Goal: Task Accomplishment & Management: Manage account settings

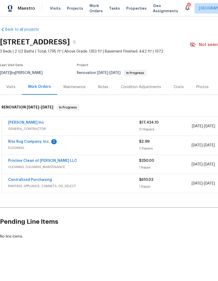
click at [31, 143] on link "Rite Rug Company, Inc." at bounding box center [29, 142] width 42 height 4
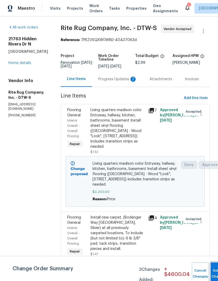
click at [211, 267] on button "Submit Changes" at bounding box center [219, 274] width 17 height 22
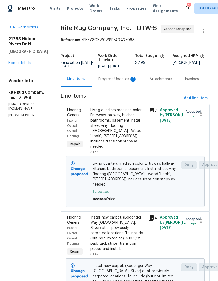
click at [23, 68] on div "All work orders 21763 Hidden Rivers Dr N Southfield, MI 48075 Home details Vend…" at bounding box center [28, 71] width 40 height 93
click at [20, 57] on div "21763 Hidden Rivers Dr N Southfield, MI 48075 Home details" at bounding box center [28, 50] width 40 height 29
click at [36, 64] on div "21763 Hidden Rivers Dr N Southfield, MI 48075 Home details" at bounding box center [28, 50] width 40 height 29
click at [26, 64] on link "Home details" at bounding box center [19, 63] width 23 height 4
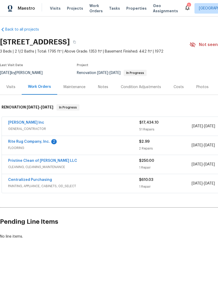
scroll to position [0, 0]
click at [38, 143] on link "Rite Rug Company, Inc." at bounding box center [29, 142] width 42 height 4
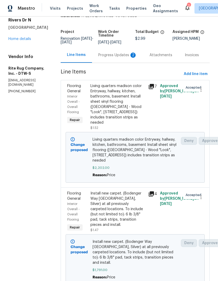
scroll to position [24, 0]
click at [130, 54] on div "Progress Updates 2" at bounding box center [117, 55] width 51 height 15
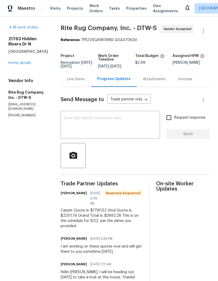
click at [25, 62] on link "Home details" at bounding box center [19, 63] width 23 height 4
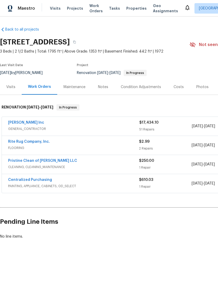
click at [101, 86] on div "Notes" at bounding box center [103, 86] width 10 height 5
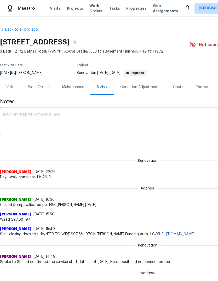
click at [151, 87] on div "Condition Adjustments" at bounding box center [140, 86] width 40 height 5
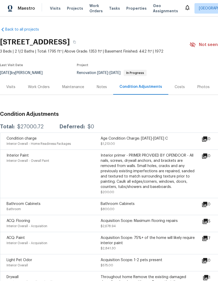
click at [37, 88] on div "Work Orders" at bounding box center [39, 86] width 22 height 5
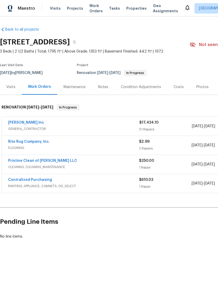
click at [154, 86] on div "Condition Adjustments" at bounding box center [141, 86] width 40 height 5
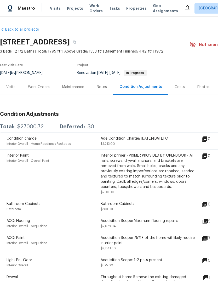
click at [105, 86] on div "Notes" at bounding box center [102, 86] width 10 height 5
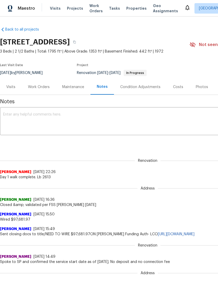
click at [61, 134] on div "x ​" at bounding box center [148, 122] width 296 height 27
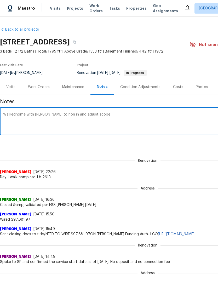
click at [17, 116] on textarea "Walkedhome with mike to hon in and adjust scope" at bounding box center [147, 122] width 289 height 18
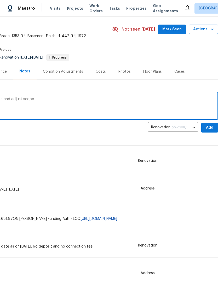
scroll to position [15, 77]
click at [130, 108] on textarea "Walked home with mike to hon in and adjust scope" at bounding box center [70, 106] width 289 height 18
type textarea "Walked home with mike to hon in and adjust scope. Added summary to slack"
click at [209, 128] on span "Add" at bounding box center [210, 128] width 8 height 7
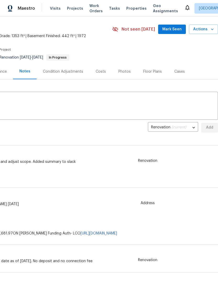
click at [179, 31] on span "Mark Seen" at bounding box center [171, 29] width 19 height 7
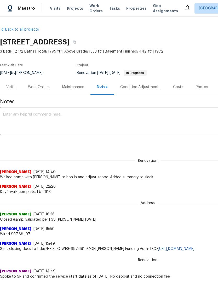
scroll to position [0, 0]
click at [56, 89] on div "Maintenance" at bounding box center [73, 86] width 35 height 15
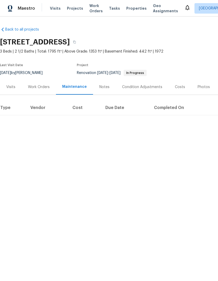
click at [38, 90] on div "Work Orders" at bounding box center [39, 86] width 34 height 15
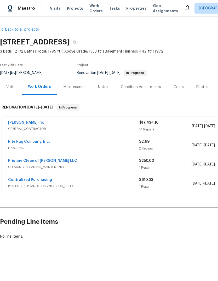
click at [100, 87] on div "Notes" at bounding box center [103, 86] width 10 height 5
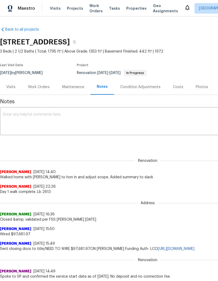
click at [148, 88] on div "Condition Adjustments" at bounding box center [140, 86] width 40 height 5
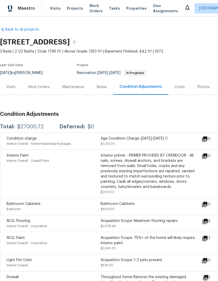
click at [177, 89] on div "Costs" at bounding box center [180, 86] width 10 height 5
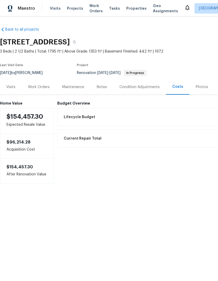
click at [202, 87] on div "Photos" at bounding box center [202, 86] width 12 height 5
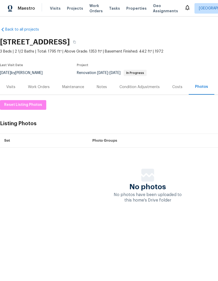
click at [173, 86] on div "Costs" at bounding box center [177, 86] width 10 height 5
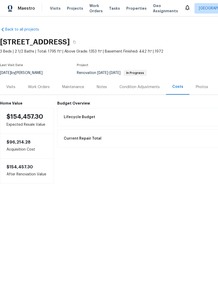
click at [130, 6] on span "Properties" at bounding box center [136, 8] width 20 height 5
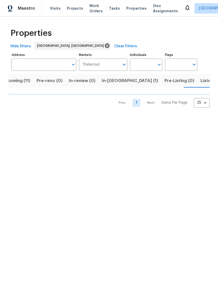
scroll to position [0, 10]
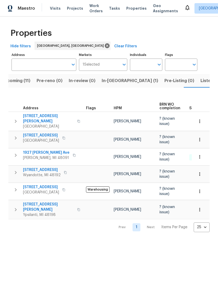
click at [27, 81] on span "Upcoming (11)" at bounding box center [15, 80] width 29 height 7
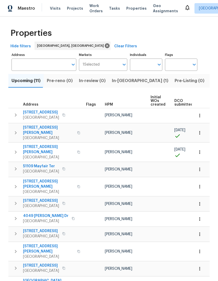
click at [52, 129] on span "22095 Wilmot Ave" at bounding box center [48, 130] width 51 height 10
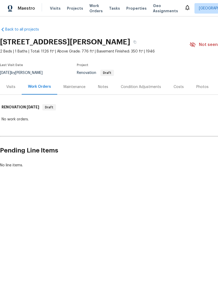
click at [129, 7] on span "Properties" at bounding box center [136, 8] width 20 height 5
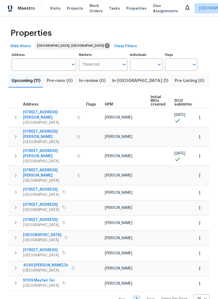
click at [211, 82] on span "Listed (16)" at bounding box center [222, 80] width 22 height 7
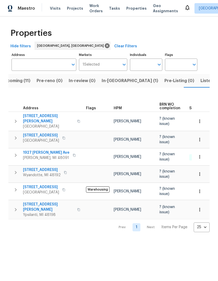
click at [36, 150] on span "1927 Jarvis Ave" at bounding box center [46, 152] width 47 height 5
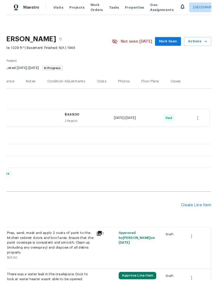
scroll to position [0, 77]
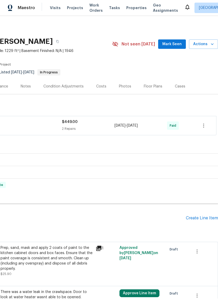
click at [205, 45] on span "Actions" at bounding box center [203, 45] width 21 height 7
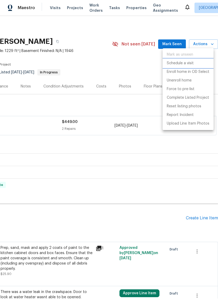
click at [185, 64] on p "Schedule a visit" at bounding box center [180, 63] width 27 height 5
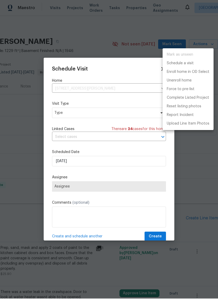
click at [87, 188] on div at bounding box center [109, 149] width 218 height 299
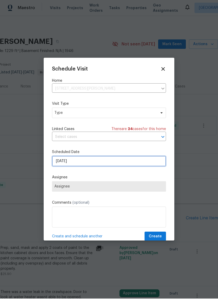
click at [102, 159] on input "[DATE]" at bounding box center [109, 162] width 114 height 10
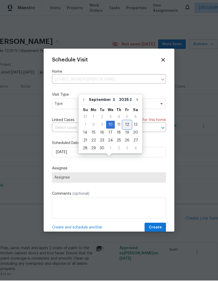
click at [127, 122] on div "12" at bounding box center [127, 125] width 8 height 7
type input "9/12/2025"
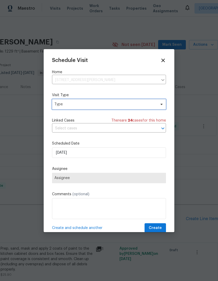
click at [104, 103] on span "Type" at bounding box center [105, 104] width 102 height 5
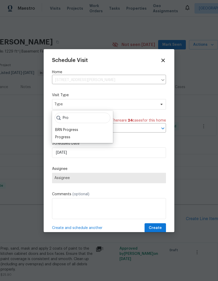
type input "Pro"
click at [84, 137] on div "Progress" at bounding box center [83, 137] width 58 height 7
click at [67, 136] on div "Progress" at bounding box center [62, 137] width 15 height 5
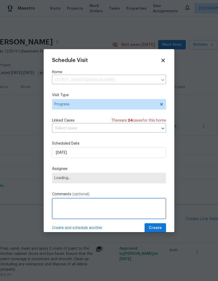
click at [79, 202] on textarea at bounding box center [109, 208] width 114 height 21
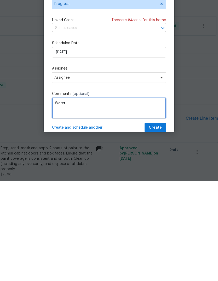
click at [56, 198] on textarea "Water" at bounding box center [109, 208] width 114 height 21
type textarea "Clean Water"
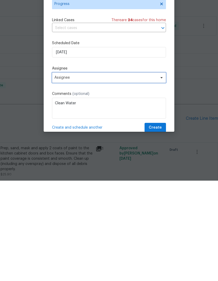
click at [136, 176] on span "Assignee" at bounding box center [105, 178] width 103 height 4
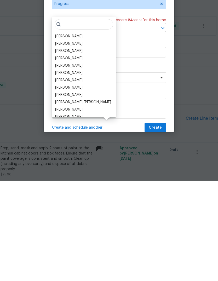
click at [75, 156] on div "[PERSON_NAME]" at bounding box center [68, 158] width 27 height 5
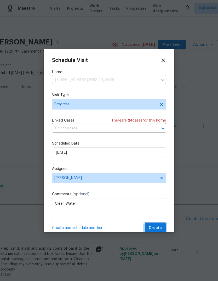
click at [158, 229] on span "Create" at bounding box center [155, 228] width 13 height 7
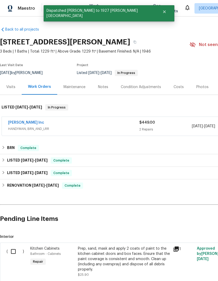
scroll to position [0, 0]
click at [163, 11] on icon "Close" at bounding box center [164, 11] width 3 height 3
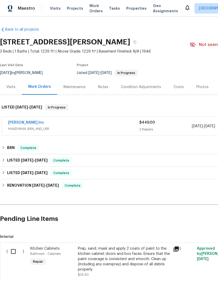
click at [129, 6] on span "Properties" at bounding box center [136, 8] width 20 height 5
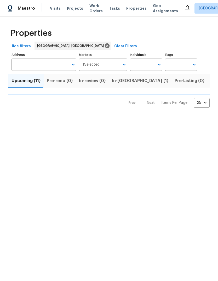
click at [211, 78] on span "Listed (16)" at bounding box center [222, 80] width 22 height 7
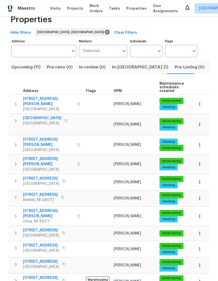
scroll to position [14, 0]
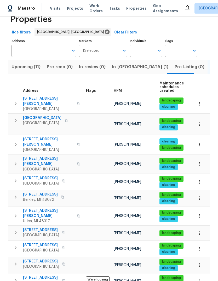
click at [6, 213] on div "Properties Hide filters Detroit, MI Clear Filters Address Address Markets 1 Sel…" at bounding box center [109, 202] width 218 height 398
click at [44, 228] on span "20612 Kingsville St" at bounding box center [41, 230] width 36 height 5
click at [49, 192] on span "1363 Edgewood Blvd" at bounding box center [40, 194] width 35 height 5
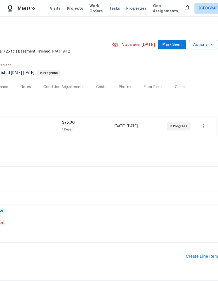
scroll to position [0, 77]
click at [211, 46] on icon "button" at bounding box center [212, 44] width 5 height 5
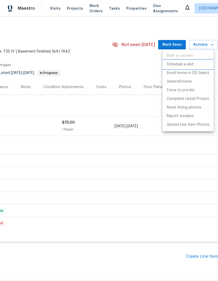
click at [190, 64] on p "Schedule a visit" at bounding box center [180, 64] width 27 height 5
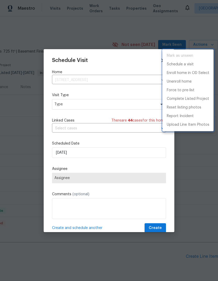
click at [109, 108] on div at bounding box center [109, 140] width 218 height 281
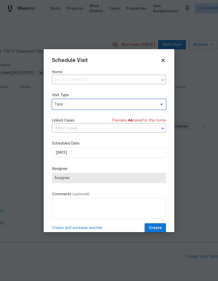
click at [140, 108] on span "Type" at bounding box center [109, 104] width 114 height 10
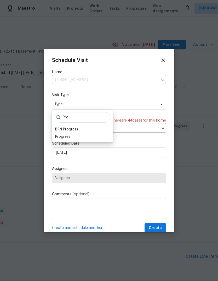
type input "Pro"
click at [85, 137] on div "Progress" at bounding box center [83, 136] width 58 height 7
click at [66, 137] on div "Progress" at bounding box center [62, 136] width 15 height 5
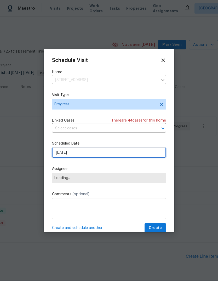
click at [88, 154] on input "[DATE]" at bounding box center [109, 153] width 114 height 10
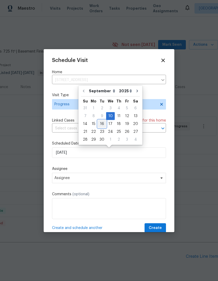
click at [101, 124] on div "16" at bounding box center [102, 123] width 8 height 7
type input "9/16/2025"
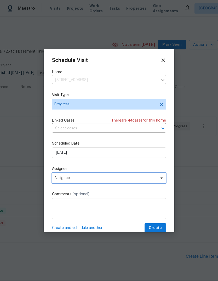
click at [125, 179] on span "Assignee" at bounding box center [105, 178] width 103 height 4
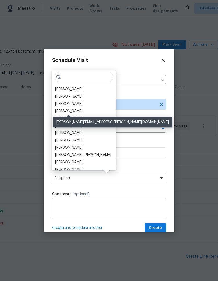
click at [77, 110] on div "[PERSON_NAME]" at bounding box center [68, 111] width 27 height 5
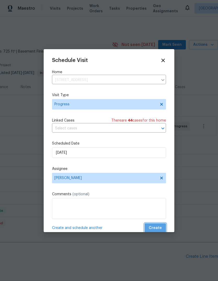
click at [157, 226] on span "Create" at bounding box center [155, 228] width 13 height 7
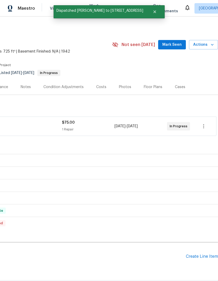
click at [24, 88] on div "Notes" at bounding box center [26, 86] width 10 height 5
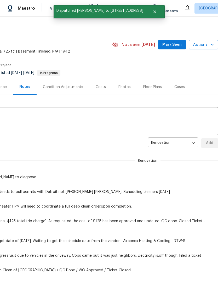
click at [71, 125] on textarea at bounding box center [70, 122] width 289 height 18
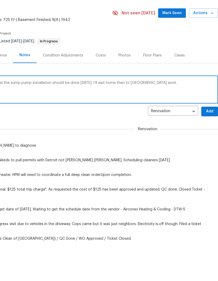
scroll to position [0, 77]
type textarea "Spoke with John and he said that the sump pump installation should be done on T…"
click at [212, 140] on span "Add" at bounding box center [210, 143] width 8 height 7
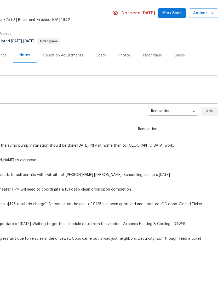
click at [172, 13] on span "Mark Seen" at bounding box center [171, 13] width 19 height 7
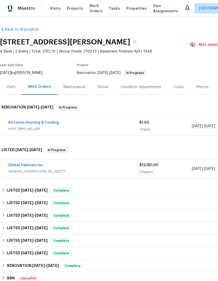
click at [108, 85] on div "Notes" at bounding box center [103, 86] width 23 height 15
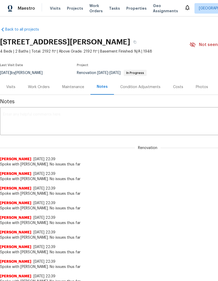
click at [86, 123] on textarea at bounding box center [147, 122] width 289 height 18
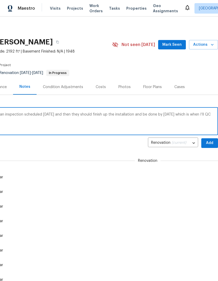
scroll to position [0, 77]
type textarea "Spoke with [PERSON_NAME] and they have an inspection scheduled [DATE] and then …"
click at [207, 143] on span "Add" at bounding box center [210, 143] width 8 height 7
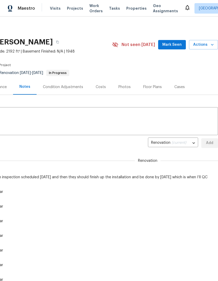
click at [198, 44] on span "Actions" at bounding box center [203, 45] width 21 height 7
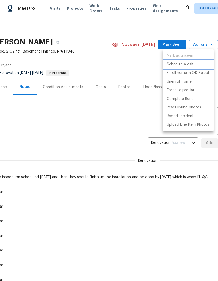
click at [189, 64] on p "Schedule a visit" at bounding box center [180, 64] width 27 height 5
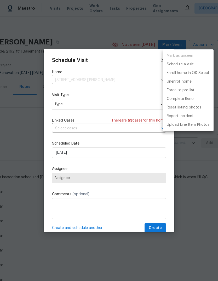
click at [99, 107] on div at bounding box center [109, 140] width 218 height 281
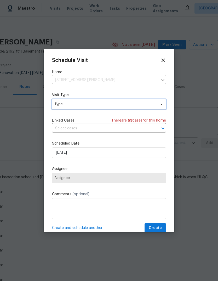
click at [141, 106] on span "Type" at bounding box center [105, 104] width 102 height 5
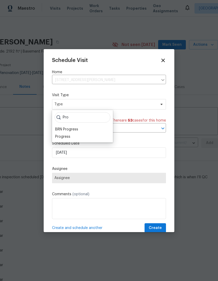
type input "Pro"
click at [75, 138] on div "Progress" at bounding box center [83, 136] width 58 height 7
click at [66, 137] on div "Progress" at bounding box center [62, 136] width 15 height 5
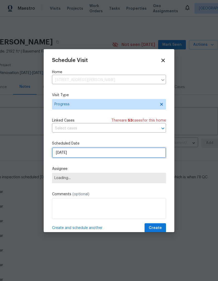
click at [83, 154] on input "[DATE]" at bounding box center [109, 153] width 114 height 10
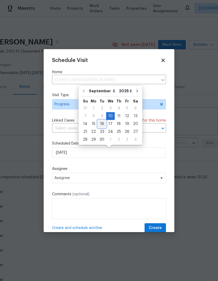
click at [102, 121] on div "16" at bounding box center [102, 123] width 8 height 7
type input "[DATE]"
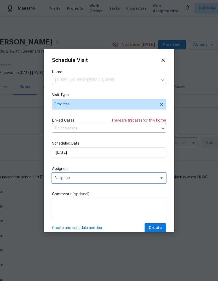
click at [135, 183] on span "Assignee" at bounding box center [109, 178] width 114 height 10
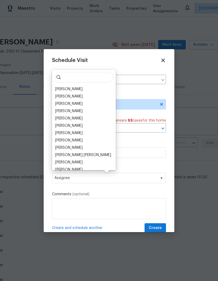
click at [79, 113] on div "[PERSON_NAME]" at bounding box center [68, 111] width 27 height 5
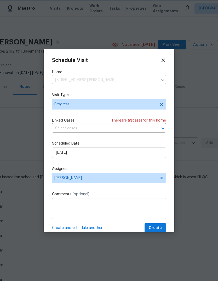
click at [159, 225] on button "Create" at bounding box center [155, 228] width 21 height 10
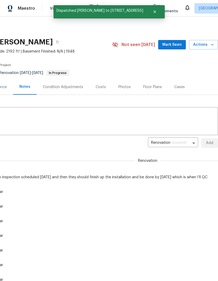
click at [166, 49] on button "Mark Seen" at bounding box center [172, 45] width 28 height 10
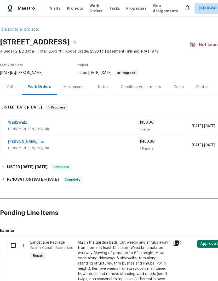
click at [23, 121] on link "Wall2Walz" at bounding box center [17, 123] width 19 height 4
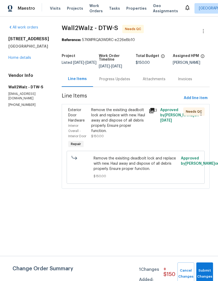
click at [150, 109] on icon at bounding box center [151, 110] width 5 height 5
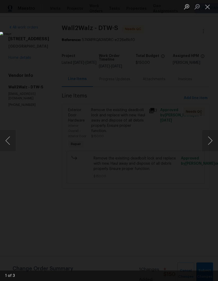
click at [213, 142] on button "Next image" at bounding box center [210, 140] width 16 height 21
click at [212, 144] on button "Next image" at bounding box center [210, 140] width 16 height 21
click at [206, 8] on button "Close lightbox" at bounding box center [207, 6] width 10 height 9
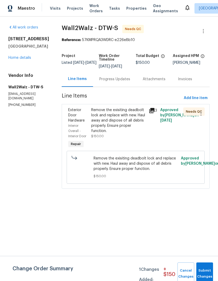
click at [25, 60] on link "Home details" at bounding box center [19, 58] width 23 height 4
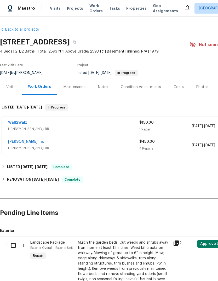
click at [93, 143] on div "[PERSON_NAME] Inc" at bounding box center [73, 142] width 131 height 6
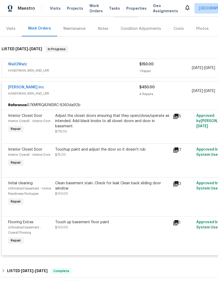
scroll to position [58, 0]
click at [123, 125] on div "Adjust the closet doors ensuring that they open/close/operate as intended. Add …" at bounding box center [112, 121] width 115 height 16
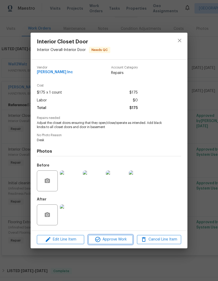
click at [119, 244] on button "Approve Work" at bounding box center [110, 239] width 44 height 9
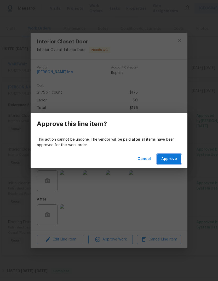
click at [175, 159] on span "Approve" at bounding box center [169, 159] width 16 height 7
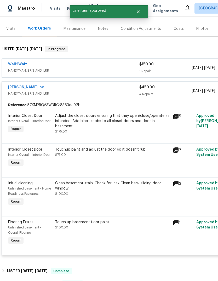
scroll to position [57, 0]
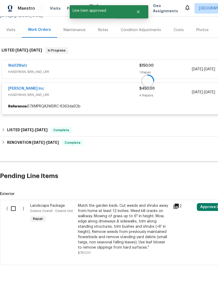
click at [118, 152] on div "Back to all projects 830 Dartmouth Dr, Rochester Hills, MI 48307 4 Beds | 2 1/2…" at bounding box center [148, 118] width 296 height 304
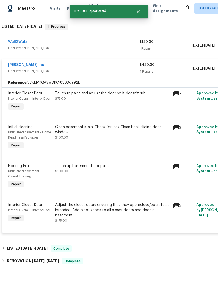
scroll to position [79, 0]
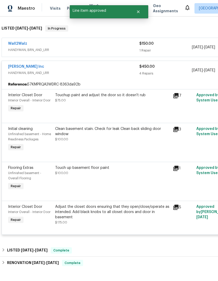
click at [119, 97] on div "Touchup paint and adjust the door so it doesn't rub" at bounding box center [112, 95] width 115 height 5
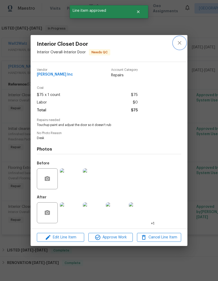
click at [177, 42] on icon "close" at bounding box center [180, 43] width 6 height 6
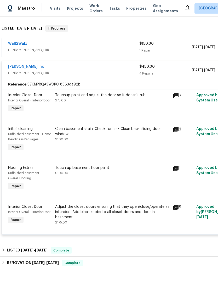
click at [120, 101] on div "Touchup paint and adjust the door so it doesn't rub $75.00" at bounding box center [112, 98] width 115 height 10
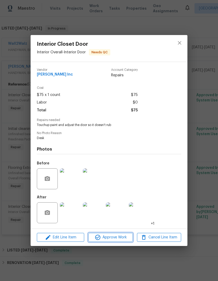
click at [119, 238] on span "Approve Work" at bounding box center [110, 237] width 41 height 7
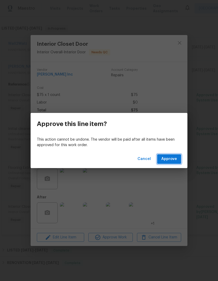
click at [172, 161] on span "Approve" at bounding box center [169, 159] width 16 height 7
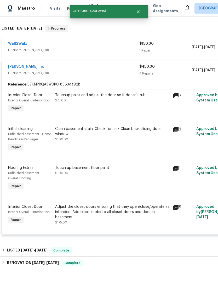
scroll to position [57, 0]
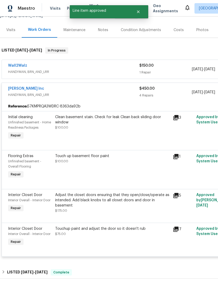
click at [125, 123] on div "Clean basement stain. Check for leak Clean back sliding door window" at bounding box center [112, 120] width 115 height 10
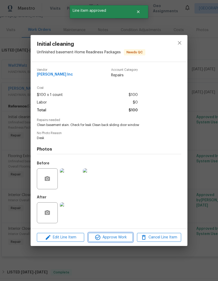
click at [124, 240] on span "Approve Work" at bounding box center [110, 237] width 41 height 7
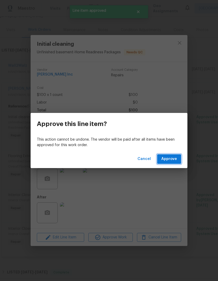
click at [174, 158] on span "Approve" at bounding box center [169, 159] width 16 height 7
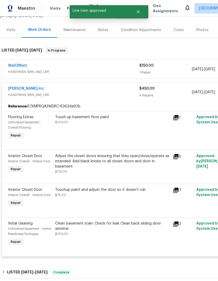
click at [121, 129] on div "Touch up basement floor paint $100.00" at bounding box center [113, 127] width 118 height 29
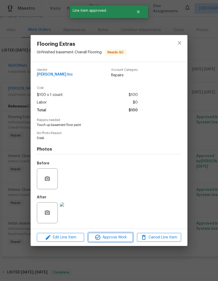
click at [123, 236] on span "Approve Work" at bounding box center [110, 237] width 41 height 7
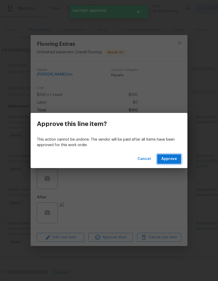
click at [172, 160] on span "Approve" at bounding box center [169, 159] width 16 height 7
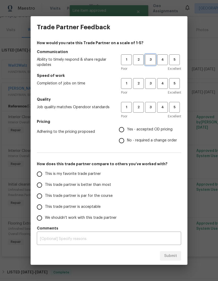
click at [150, 57] on span "3" at bounding box center [151, 60] width 10 height 6
click at [151, 88] on button "3" at bounding box center [150, 83] width 11 height 11
click at [151, 108] on span "3" at bounding box center [151, 107] width 10 height 6
click at [151, 132] on span "Yes - accepted OD pricing" at bounding box center [150, 129] width 46 height 5
click at [127, 132] on input "Yes - accepted OD pricing" at bounding box center [121, 129] width 11 height 11
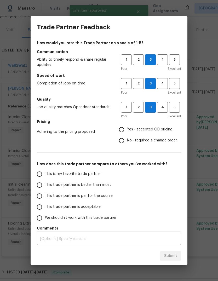
radio input "true"
click at [87, 196] on span "This trade partner is par for the course" at bounding box center [79, 195] width 68 height 5
click at [45, 196] on input "This trade partner is par for the course" at bounding box center [39, 196] width 11 height 11
click at [175, 252] on button "Submit" at bounding box center [170, 256] width 21 height 10
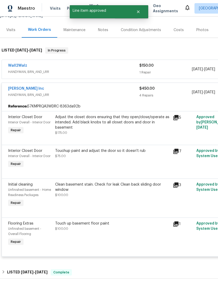
radio input "true"
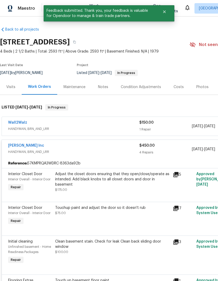
scroll to position [0, 0]
click at [163, 14] on button "Close" at bounding box center [164, 12] width 17 height 10
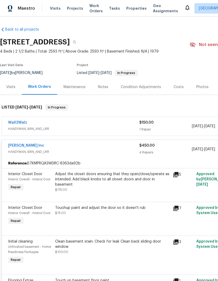
click at [92, 11] on span "Work Orders" at bounding box center [95, 8] width 13 height 10
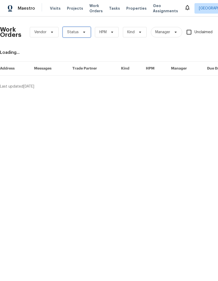
click at [86, 27] on span "Status" at bounding box center [77, 32] width 28 height 10
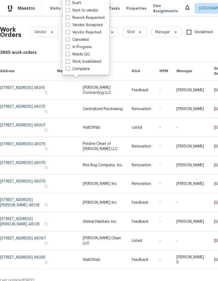
click at [87, 56] on label "Needs QC" at bounding box center [78, 54] width 24 height 5
click at [69, 55] on input "Needs QC" at bounding box center [67, 53] width 3 height 3
checkbox input "true"
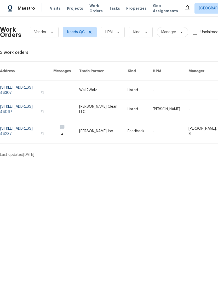
click at [44, 114] on link at bounding box center [26, 109] width 53 height 19
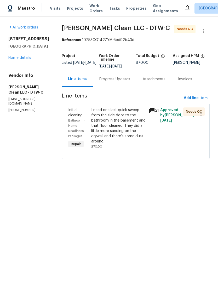
click at [152, 109] on icon at bounding box center [151, 110] width 5 height 5
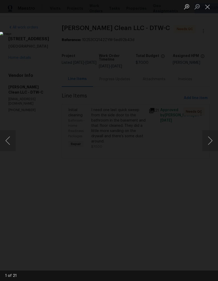
click at [215, 148] on button "Next image" at bounding box center [210, 140] width 16 height 21
click at [213, 149] on button "Next image" at bounding box center [210, 140] width 16 height 21
click at [212, 149] on button "Next image" at bounding box center [210, 140] width 16 height 21
click at [212, 150] on button "Next image" at bounding box center [210, 140] width 16 height 21
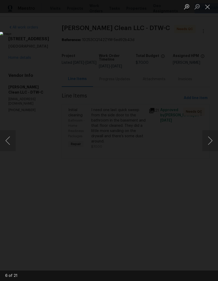
click at [212, 150] on button "Next image" at bounding box center [210, 140] width 16 height 21
click at [212, 149] on button "Next image" at bounding box center [210, 140] width 16 height 21
click at [211, 147] on button "Next image" at bounding box center [210, 140] width 16 height 21
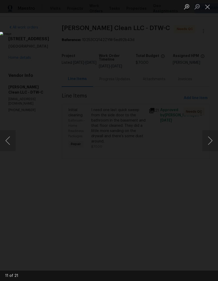
click at [212, 147] on button "Next image" at bounding box center [210, 140] width 16 height 21
click at [208, 7] on button "Close lightbox" at bounding box center [207, 6] width 10 height 9
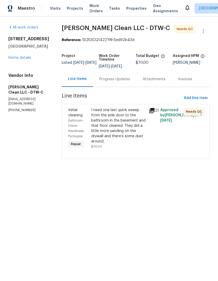
click at [117, 126] on div "I need one last quick sweep from the side door to the bathroom in the basement …" at bounding box center [118, 126] width 54 height 37
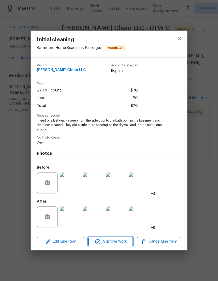
click at [128, 243] on span "Approve Work" at bounding box center [110, 242] width 41 height 7
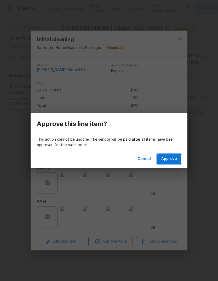
click at [174, 161] on span "Approve" at bounding box center [169, 159] width 16 height 7
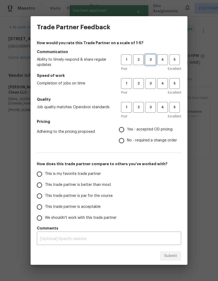
click at [151, 59] on span "3" at bounding box center [151, 60] width 10 height 6
click at [141, 84] on span "2" at bounding box center [139, 84] width 10 height 6
click at [149, 111] on button "3" at bounding box center [150, 107] width 11 height 11
click at [151, 132] on span "Yes - accepted OD pricing" at bounding box center [150, 129] width 46 height 5
click at [127, 132] on input "Yes - accepted OD pricing" at bounding box center [121, 129] width 11 height 11
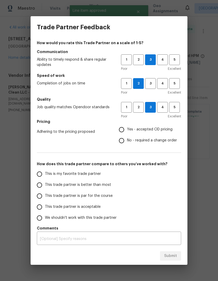
radio input "true"
click at [98, 201] on label "This trade partner is par for the course" at bounding box center [75, 196] width 83 height 11
click at [45, 201] on input "This trade partner is par for the course" at bounding box center [39, 196] width 11 height 11
click at [169, 260] on button "Submit" at bounding box center [170, 256] width 21 height 10
radio input "true"
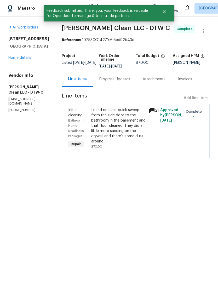
click at [17, 59] on link "Home details" at bounding box center [19, 58] width 23 height 4
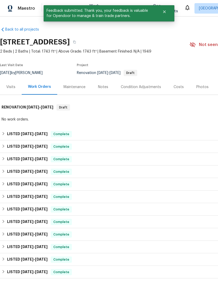
click at [165, 14] on button "Close" at bounding box center [164, 12] width 17 height 10
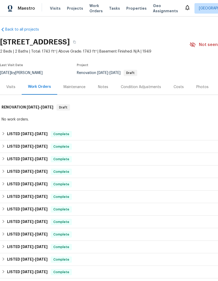
click at [89, 11] on span "Work Orders" at bounding box center [95, 8] width 13 height 10
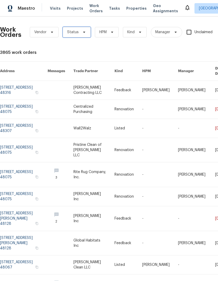
click at [82, 30] on icon at bounding box center [84, 32] width 4 height 4
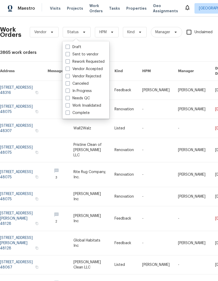
click at [86, 99] on label "Needs QC" at bounding box center [78, 98] width 24 height 5
click at [69, 99] on input "Needs QC" at bounding box center [67, 97] width 3 height 3
checkbox input "true"
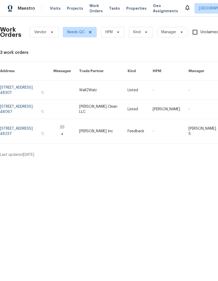
click at [38, 134] on link at bounding box center [26, 131] width 53 height 25
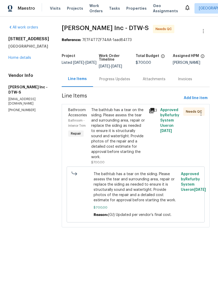
click at [150, 110] on icon at bounding box center [151, 110] width 5 height 5
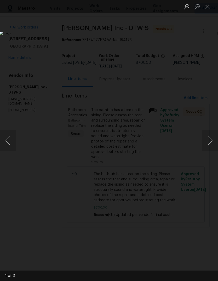
click at [211, 135] on button "Next image" at bounding box center [210, 140] width 16 height 21
click at [211, 140] on button "Next image" at bounding box center [210, 140] width 16 height 21
click at [208, 144] on button "Next image" at bounding box center [210, 140] width 16 height 21
click at [207, 8] on button "Close lightbox" at bounding box center [207, 6] width 10 height 9
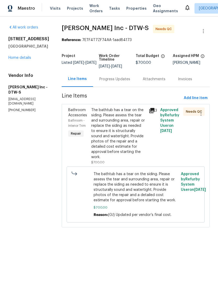
click at [118, 139] on div "The bathtub has a tear on the siding. Please assess the tear and surrounding ar…" at bounding box center [118, 134] width 54 height 52
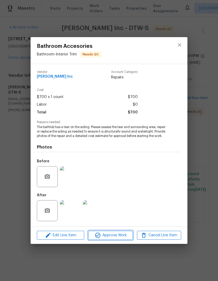
click at [123, 233] on span "Approve Work" at bounding box center [110, 235] width 41 height 7
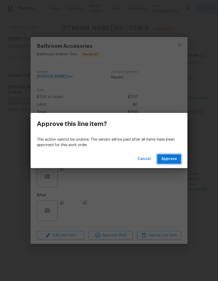
click at [172, 158] on span "Approve" at bounding box center [169, 159] width 16 height 7
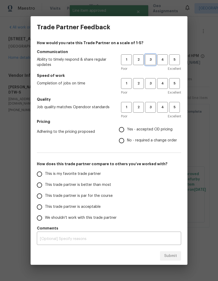
click at [151, 58] on span "3" at bounding box center [151, 60] width 10 height 6
click at [149, 84] on span "3" at bounding box center [151, 84] width 10 height 6
click at [150, 111] on button "3" at bounding box center [150, 107] width 11 height 11
click at [148, 130] on span "Yes - accepted OD pricing" at bounding box center [150, 129] width 46 height 5
click at [127, 130] on input "Yes - accepted OD pricing" at bounding box center [121, 129] width 11 height 11
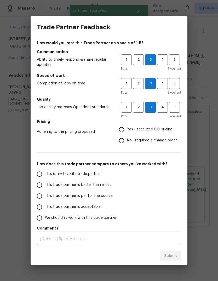
radio input "true"
click at [85, 194] on span "This trade partner is par for the course" at bounding box center [79, 195] width 68 height 5
click at [45, 194] on input "This trade partner is par for the course" at bounding box center [39, 196] width 11 height 11
click at [171, 255] on span "Submit" at bounding box center [170, 256] width 13 height 7
radio input "true"
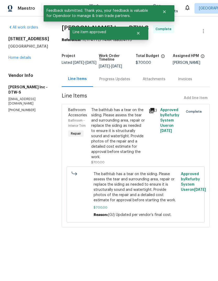
click at [19, 59] on link "Home details" at bounding box center [19, 58] width 23 height 4
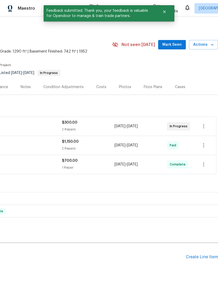
scroll to position [0, 77]
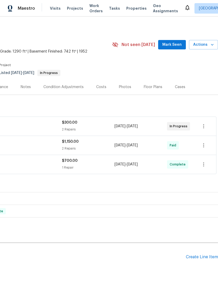
click at [208, 48] on button "Actions" at bounding box center [203, 45] width 29 height 10
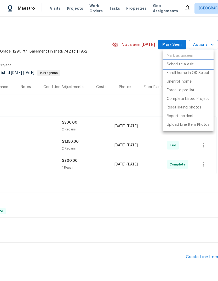
click at [190, 66] on p "Schedule a visit" at bounding box center [180, 64] width 27 height 5
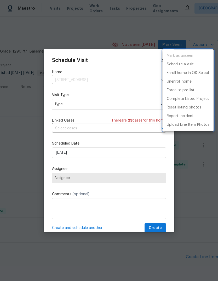
click at [127, 109] on div at bounding box center [109, 140] width 218 height 281
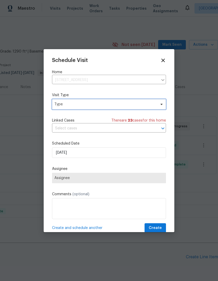
click at [143, 105] on span "Type" at bounding box center [105, 104] width 102 height 5
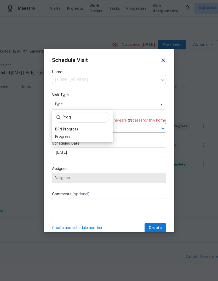
type input "Prog"
click at [72, 132] on div "BRN Progress" at bounding box center [66, 129] width 23 height 5
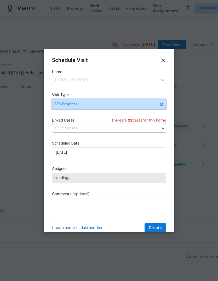
click at [92, 108] on span "BRN Progress" at bounding box center [109, 104] width 114 height 10
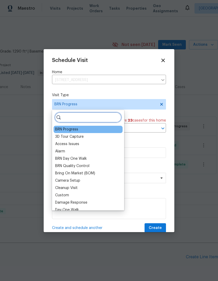
click at [97, 115] on input "search" at bounding box center [88, 117] width 67 height 10
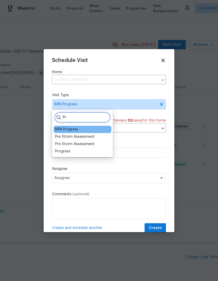
type input "Pr"
click at [67, 153] on div "Progress" at bounding box center [62, 151] width 15 height 5
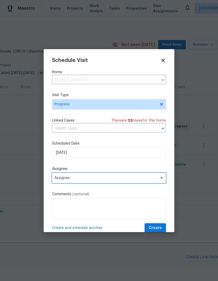
click at [98, 183] on span "Assignee" at bounding box center [109, 178] width 114 height 10
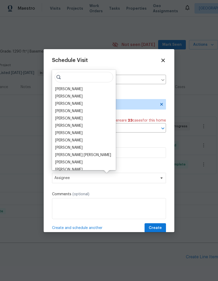
click at [72, 90] on div "[PERSON_NAME]" at bounding box center [68, 89] width 27 height 5
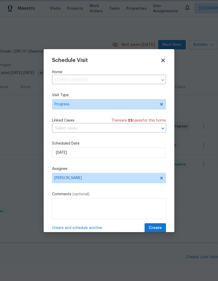
click at [155, 231] on span "Create" at bounding box center [155, 228] width 13 height 7
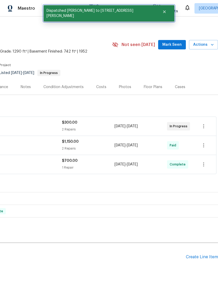
click at [156, 10] on button "Close" at bounding box center [164, 12] width 17 height 10
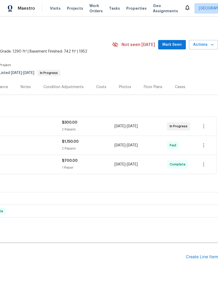
click at [128, 10] on span "Properties" at bounding box center [136, 8] width 20 height 5
